Goal: Transaction & Acquisition: Download file/media

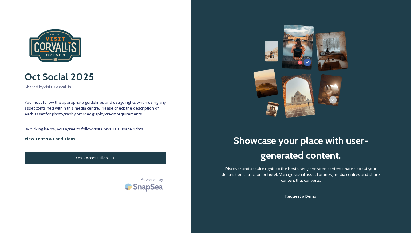
click at [104, 154] on button "Yes - Access Files" at bounding box center [95, 158] width 141 height 13
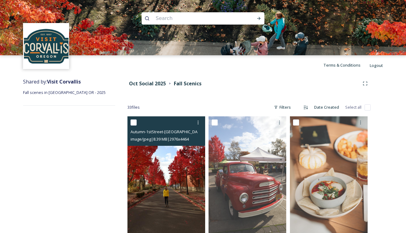
click at [140, 153] on img at bounding box center [167, 175] width 78 height 117
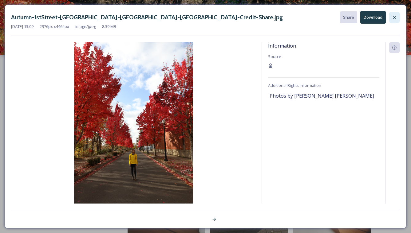
click at [393, 14] on div at bounding box center [394, 17] width 11 height 11
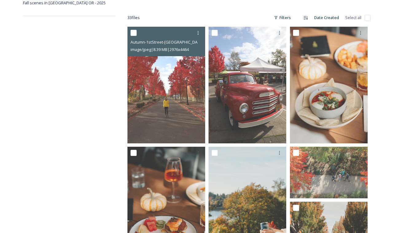
scroll to position [212, 0]
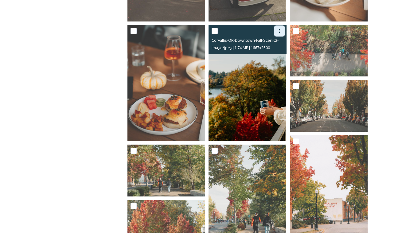
click at [279, 30] on icon at bounding box center [279, 31] width 5 height 5
click at [270, 53] on span "Download" at bounding box center [272, 56] width 19 height 6
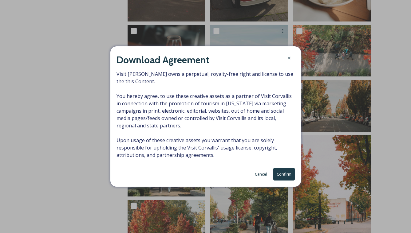
click at [281, 178] on button "Confirm" at bounding box center [284, 174] width 22 height 13
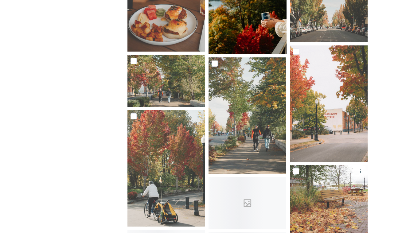
scroll to position [345, 0]
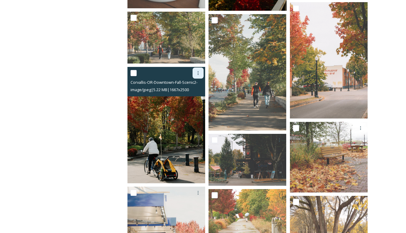
click at [193, 73] on div at bounding box center [198, 73] width 11 height 11
click at [191, 96] on span "Download" at bounding box center [191, 99] width 19 height 6
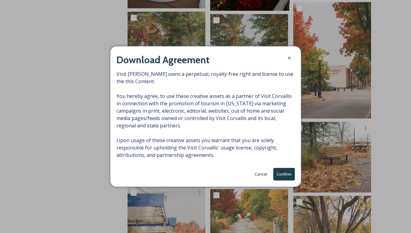
click at [282, 176] on button "Confirm" at bounding box center [284, 174] width 22 height 13
